Goal: Information Seeking & Learning: Check status

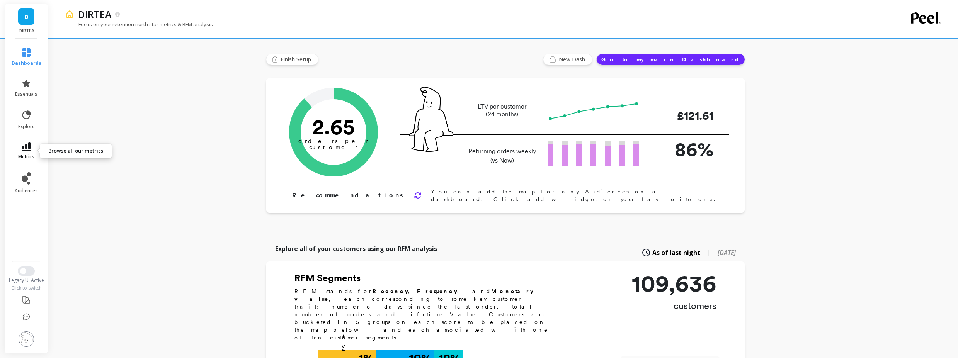
click at [37, 149] on link "metrics" at bounding box center [27, 151] width 30 height 18
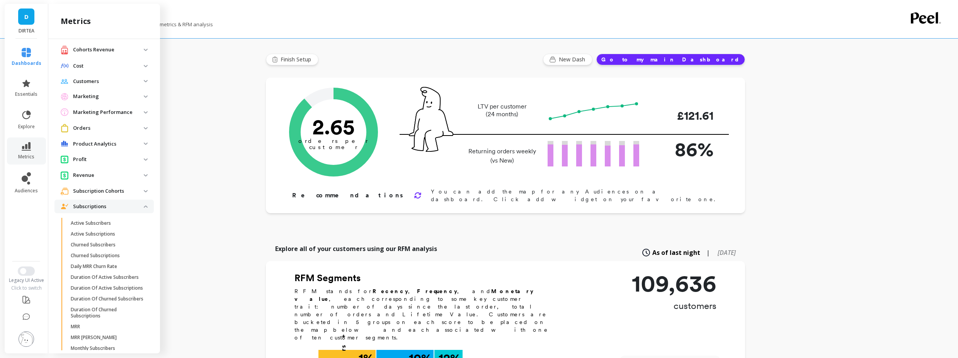
scroll to position [93, 0]
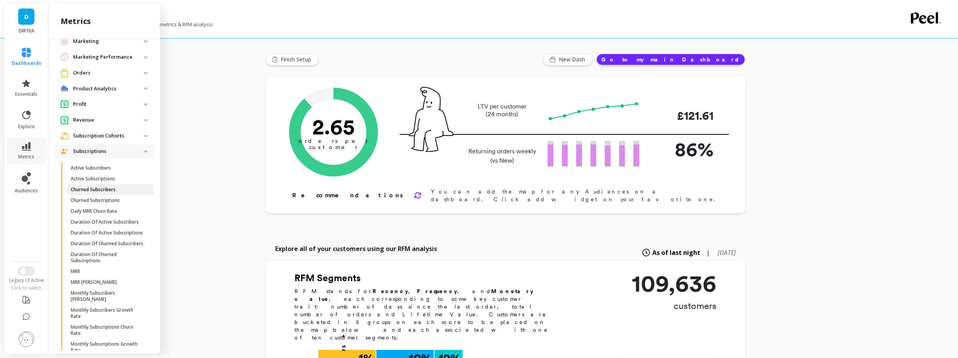
click at [120, 187] on span "Churned Subscribers" at bounding box center [108, 190] width 74 height 6
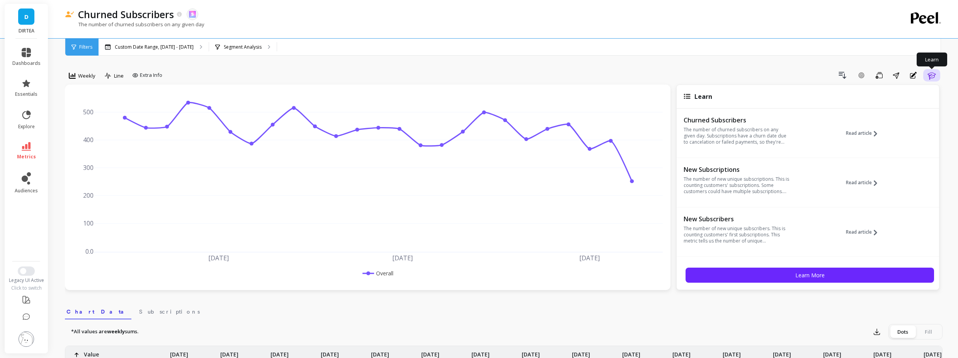
click at [939, 78] on button "Learn" at bounding box center [931, 75] width 17 height 12
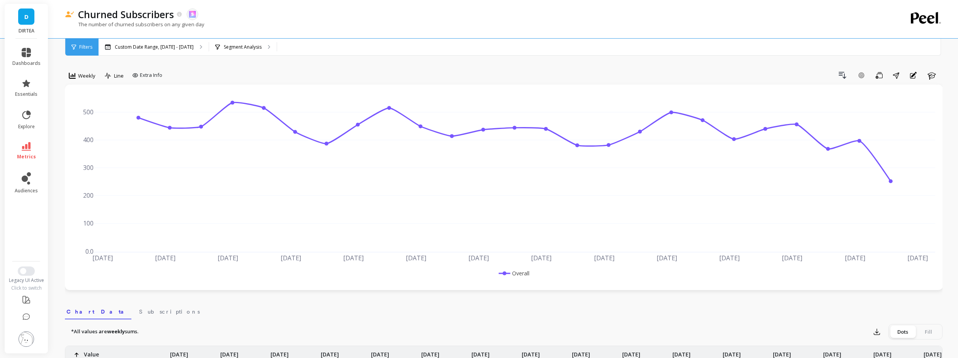
click at [98, 84] on div "Weekly" at bounding box center [82, 76] width 34 height 15
click at [91, 78] on span "Weekly" at bounding box center [86, 75] width 17 height 7
click at [97, 142] on div "Monthly" at bounding box center [93, 138] width 53 height 14
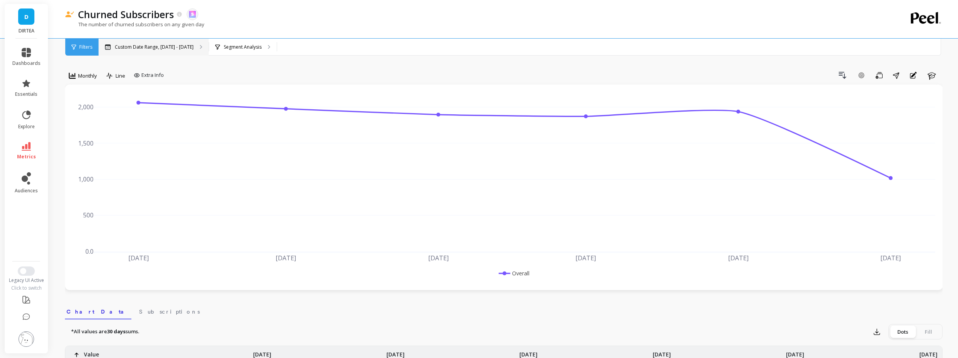
click at [140, 46] on p "Custom Date Range, Apr 1 - Sep 18" at bounding box center [154, 47] width 79 height 6
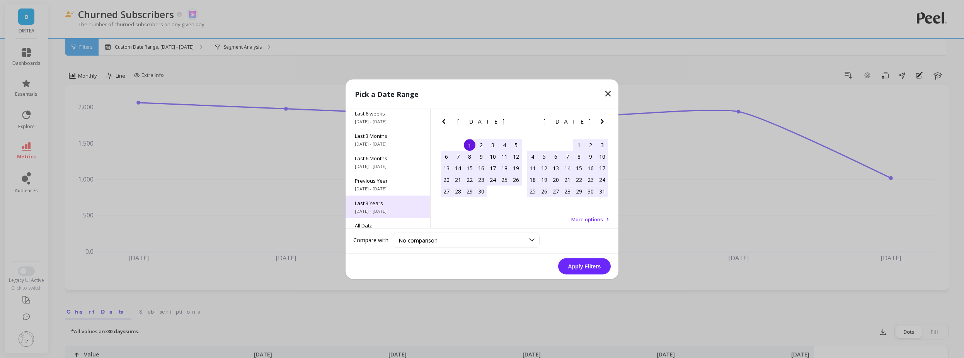
click at [389, 202] on span "Last 3 Years" at bounding box center [388, 202] width 66 height 7
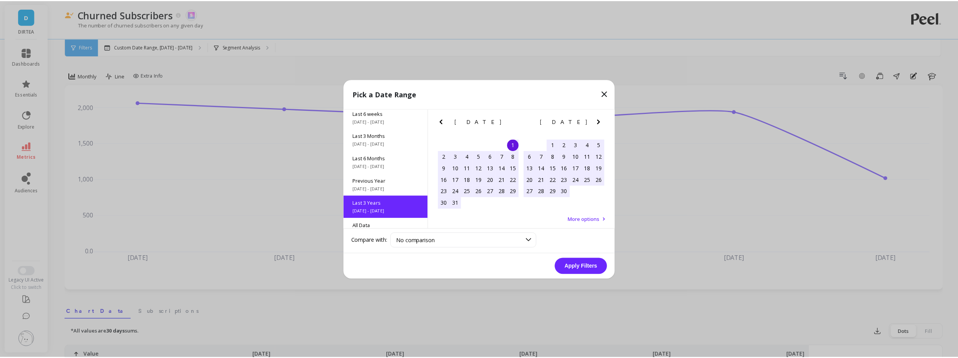
scroll to position [0, 0]
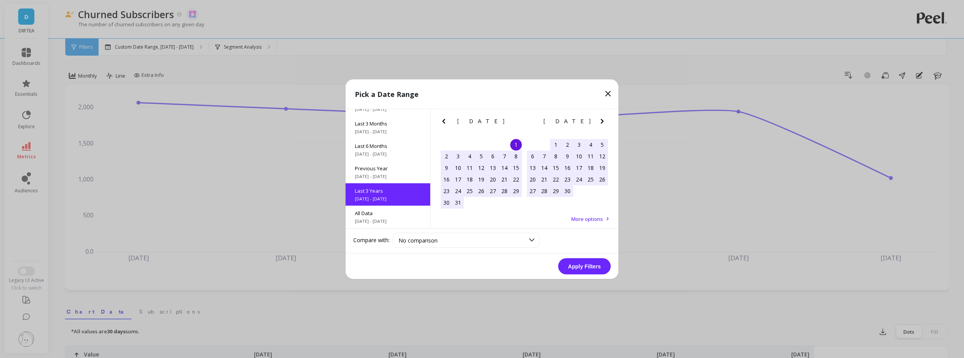
click at [571, 270] on button "Apply Filters" at bounding box center [584, 266] width 53 height 16
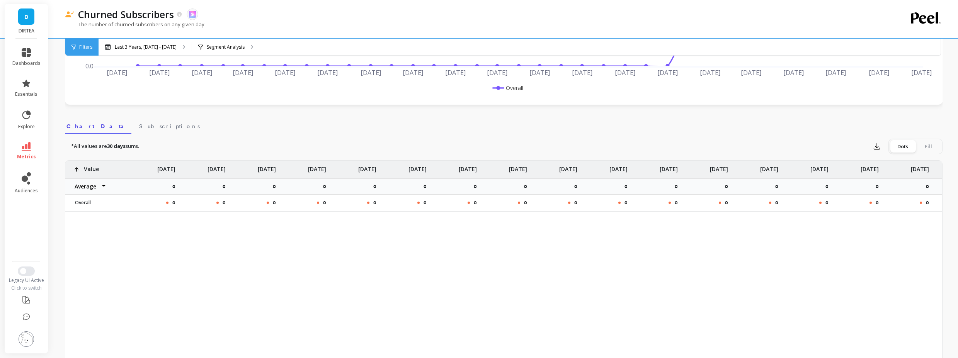
scroll to position [0, 463]
drag, startPoint x: 922, startPoint y: 219, endPoint x: 930, endPoint y: 217, distance: 9.2
click at [924, 218] on div "0 0 0 0 0 0 0 0 0 0 0 0 0 0 0 0 0 0 0 4 639 Value Average Sum Max Min May 23 0 …" at bounding box center [503, 282] width 877 height 243
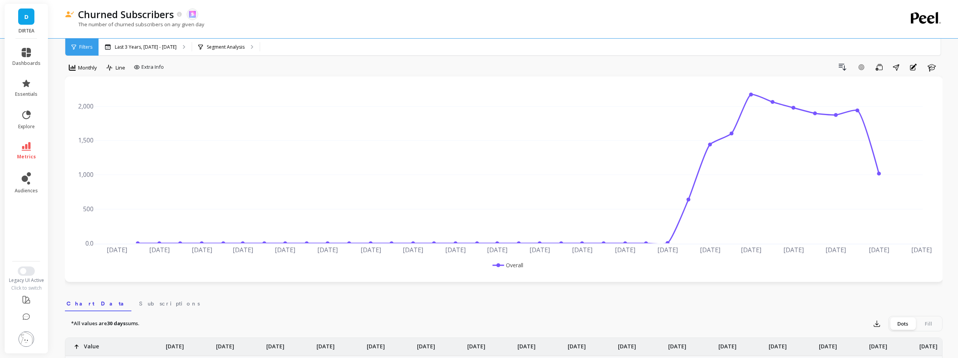
scroll to position [0, 0]
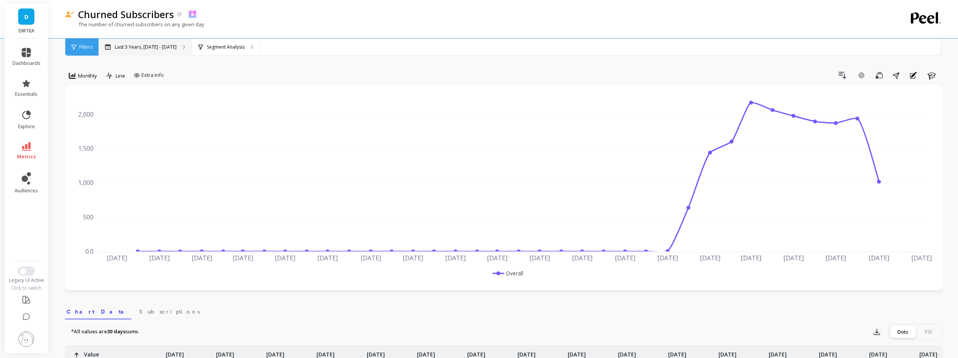
click at [165, 40] on div "Last 3 Years, [DATE] - [DATE]" at bounding box center [145, 47] width 93 height 17
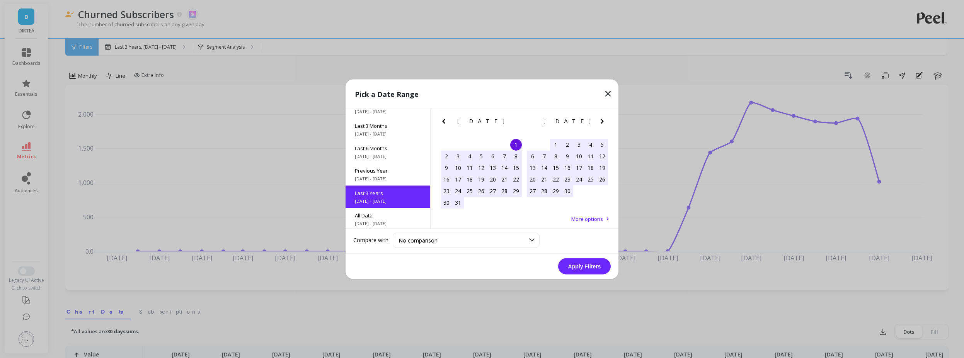
scroll to position [105, 0]
click at [601, 127] on button "Next Month" at bounding box center [603, 122] width 12 height 12
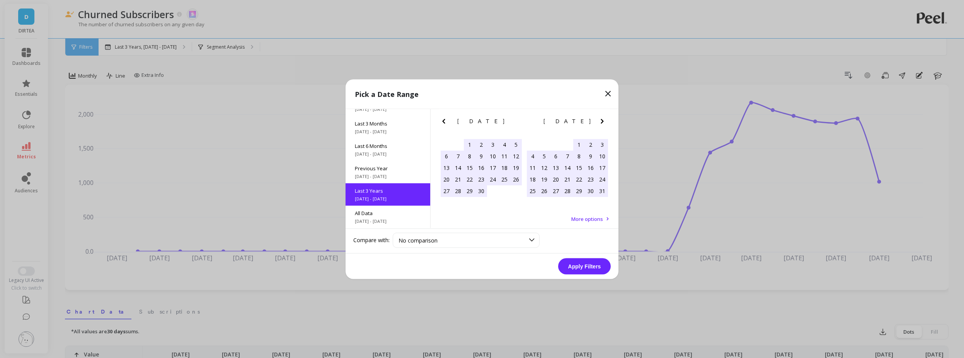
click at [612, 94] on icon at bounding box center [607, 93] width 9 height 9
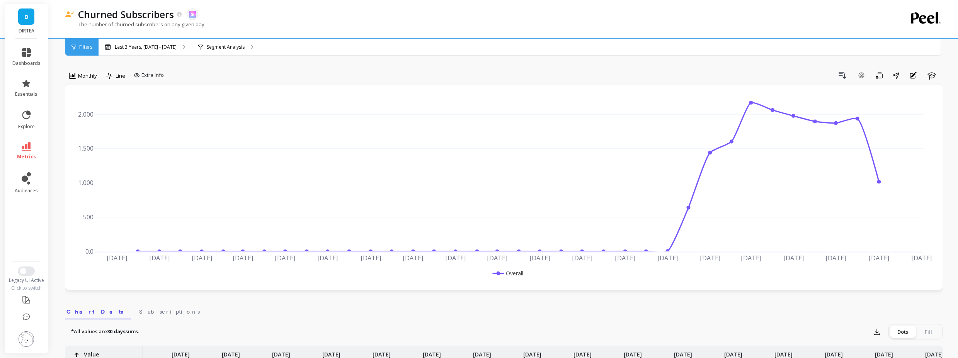
click at [27, 148] on icon at bounding box center [26, 146] width 9 height 9
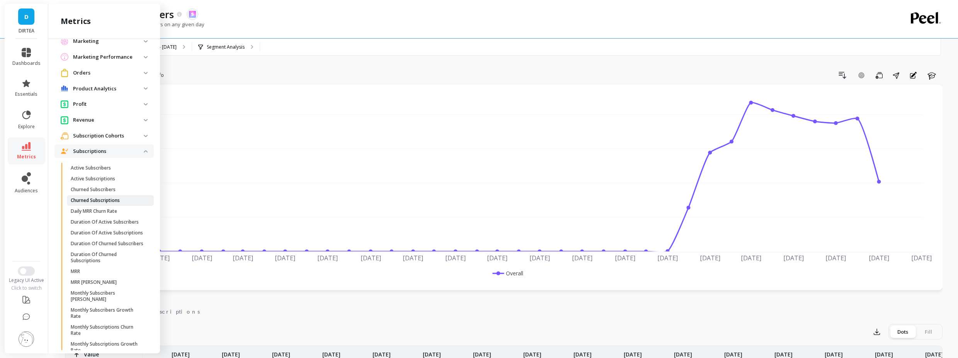
scroll to position [242, 0]
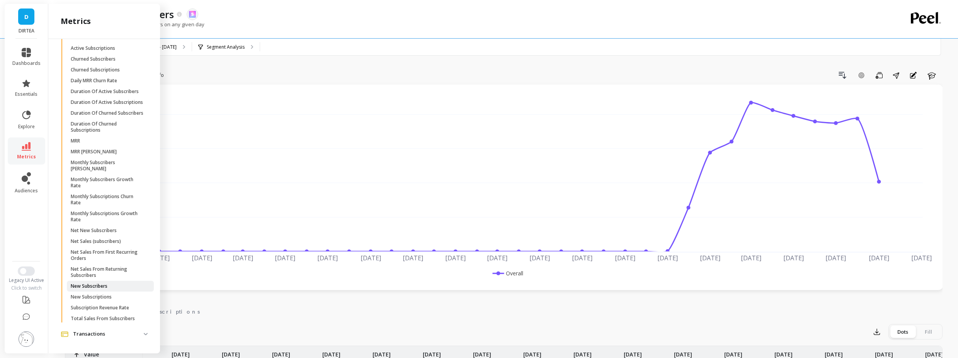
click at [114, 286] on span "New Subscribers" at bounding box center [108, 286] width 74 height 6
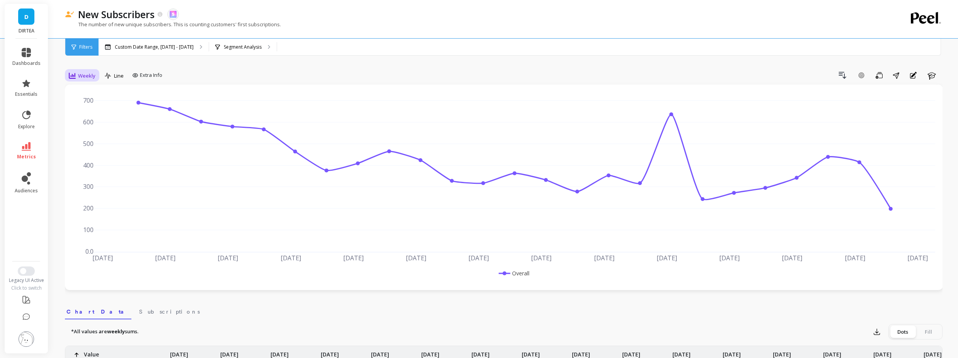
click at [73, 75] on icon at bounding box center [72, 75] width 7 height 7
click at [99, 140] on div "Monthly" at bounding box center [93, 137] width 44 height 7
